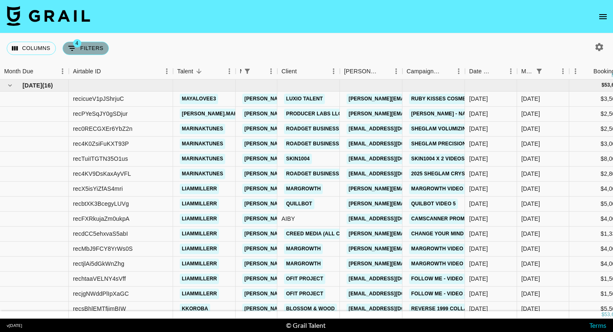
click at [90, 46] on button "4 Filters" at bounding box center [86, 48] width 46 height 13
select select "managerIds"
select select "status"
select select "not"
select select "declined"
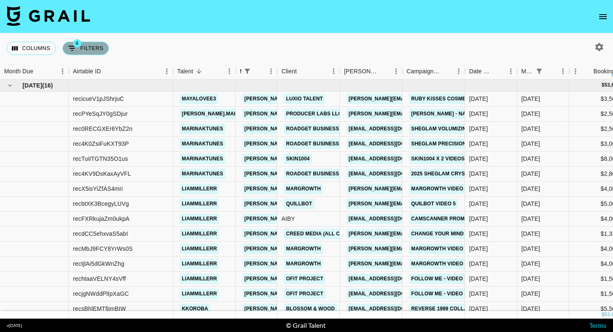
select select "monthDue2"
select select "[DATE]"
select select "status"
select select "not"
select select "cancelled"
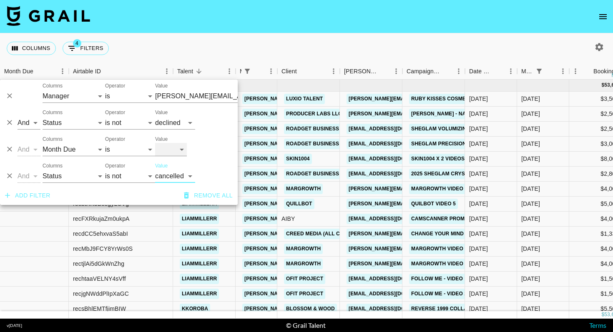
click at [186, 151] on select "[DATE] [DATE] '[DATE] May '[DATE] Mar '[DATE] Jan '[DATE] Nov '[DATE] Sep '[DAT…" at bounding box center [171, 149] width 32 height 13
select select "[DATE]"
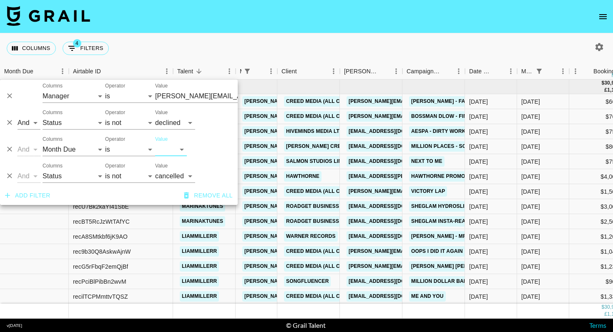
click at [11, 174] on icon "Delete" at bounding box center [9, 176] width 5 height 5
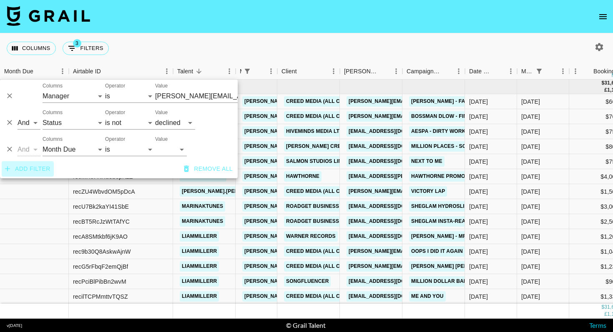
click at [11, 174] on button "Add filter" at bounding box center [28, 168] width 52 height 15
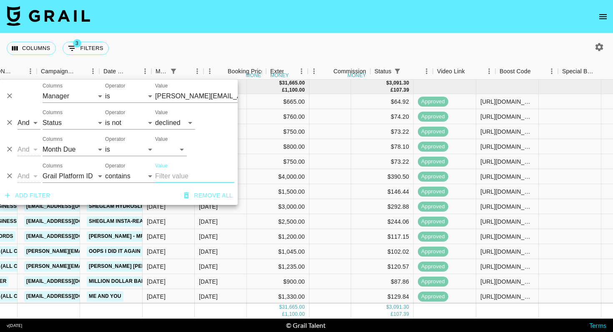
scroll to position [0, 366]
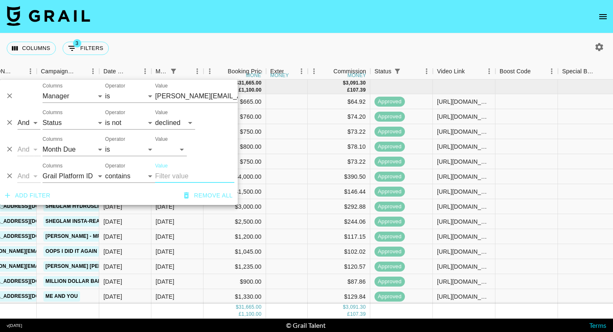
click at [453, 43] on div "Columns 3 Filters + Booking" at bounding box center [306, 48] width 613 height 30
